Goal: Transaction & Acquisition: Subscribe to service/newsletter

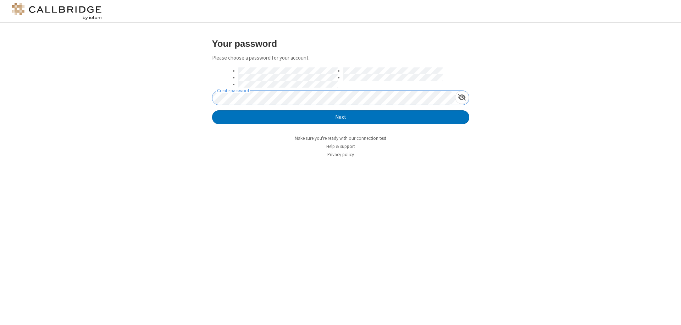
click button "Next" at bounding box center [340, 117] width 257 height 14
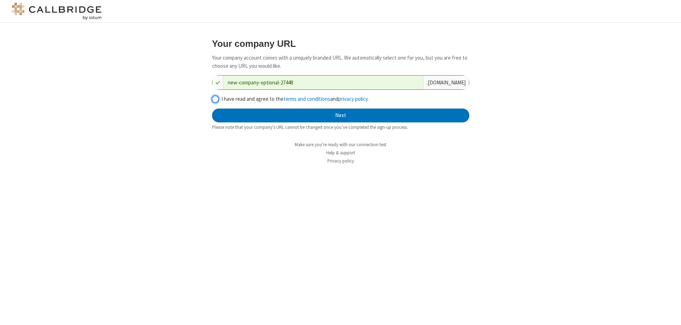
click at [215, 99] on input "I have read and agree to the terms and conditions and privacy policy ." at bounding box center [215, 98] width 7 height 7
checkbox input "true"
click at [341, 115] on button "Next" at bounding box center [340, 116] width 257 height 14
